Goal: Go to known website

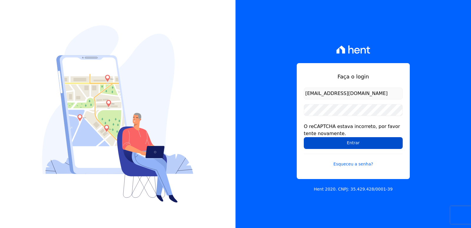
click at [357, 141] on input "Entrar" at bounding box center [353, 143] width 99 height 12
click at [342, 146] on input "Entrar" at bounding box center [353, 143] width 99 height 12
click at [325, 139] on input "Entrar" at bounding box center [353, 143] width 99 height 12
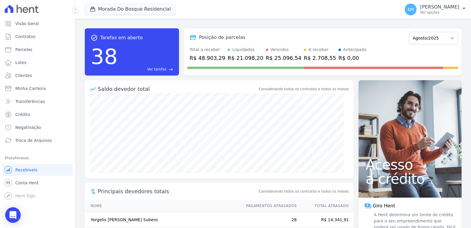
click at [12, 212] on icon "Open Intercom Messenger" at bounding box center [12, 215] width 7 height 8
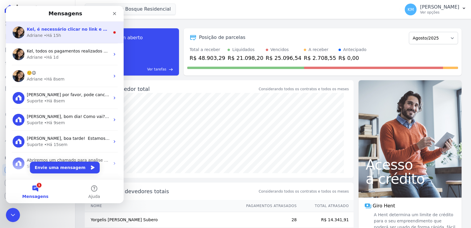
click at [57, 33] on div "• Há 15h" at bounding box center [52, 35] width 17 height 6
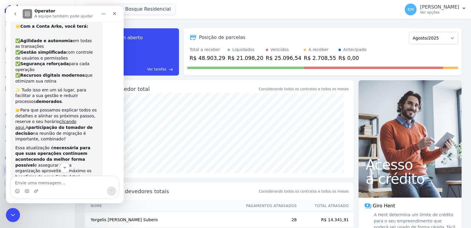
scroll to position [59, 0]
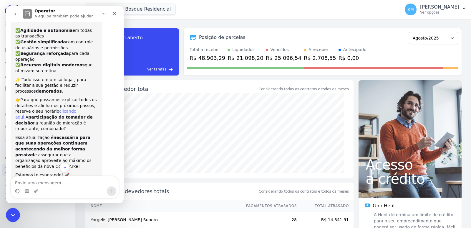
click at [65, 109] on link "clicando aqui." at bounding box center [45, 114] width 61 height 11
